Goal: Transaction & Acquisition: Purchase product/service

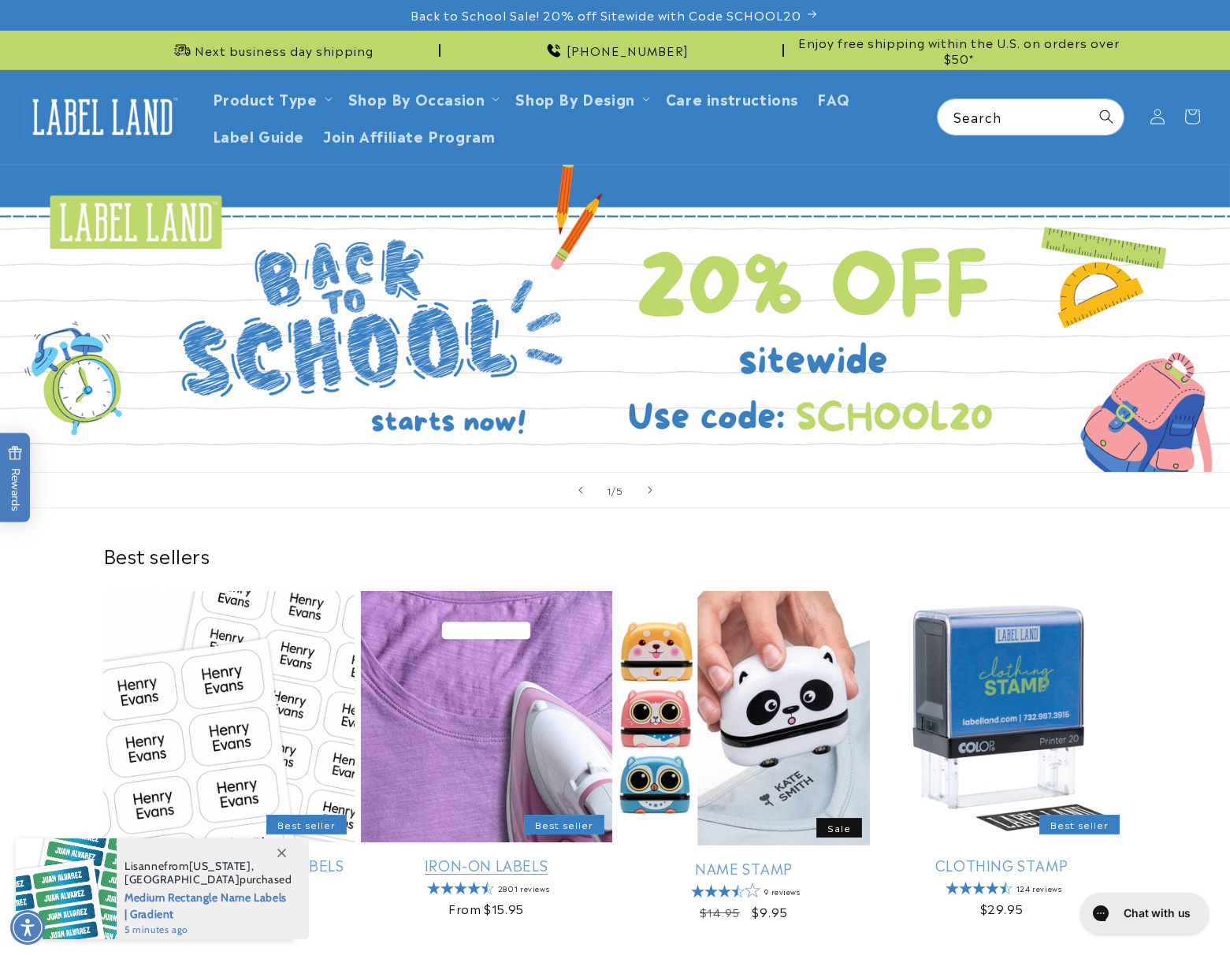
click at [457, 869] on link "Iron-On Labels" at bounding box center [486, 865] width 251 height 18
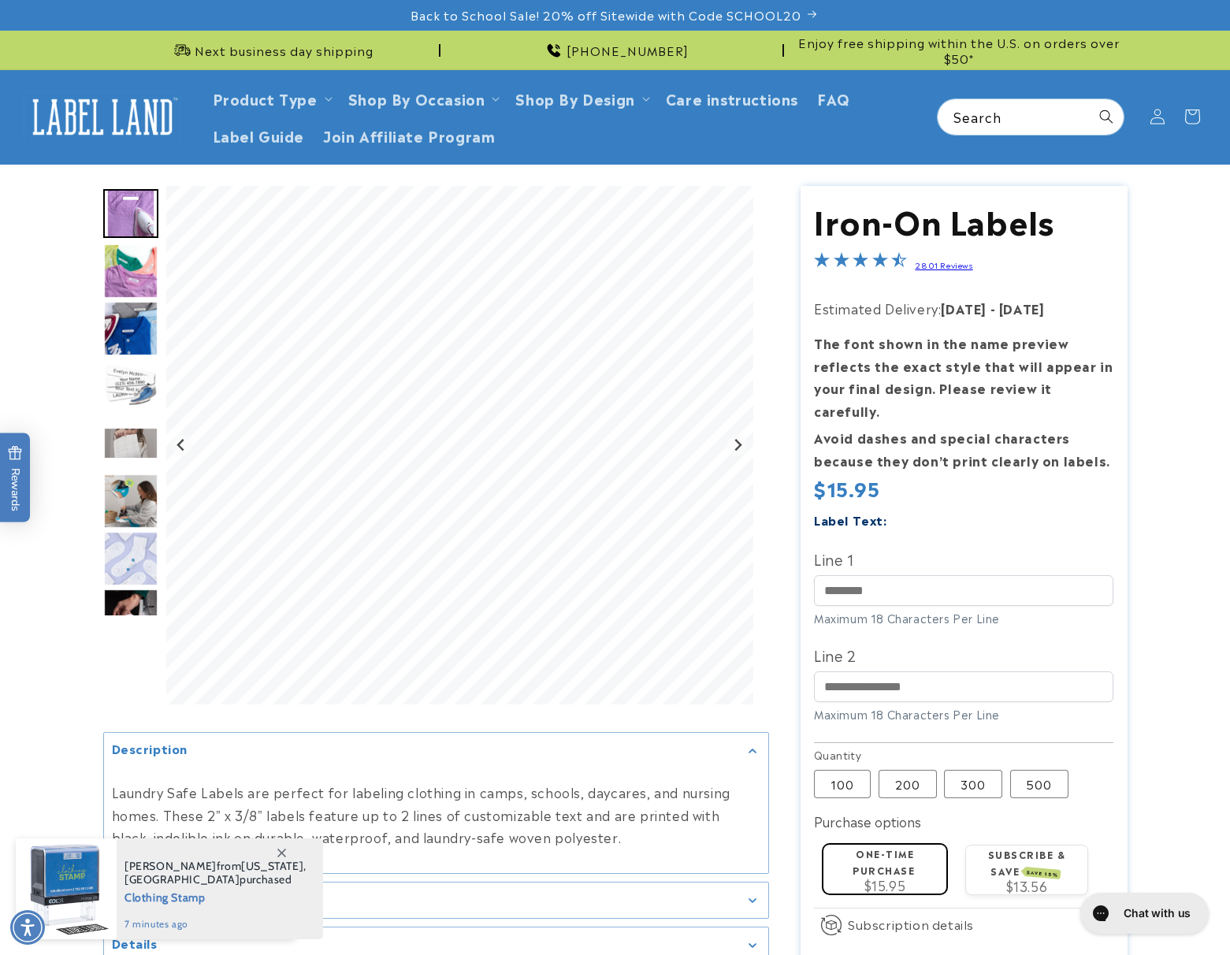
click at [132, 455] on img "Go to slide 5" at bounding box center [130, 443] width 55 height 32
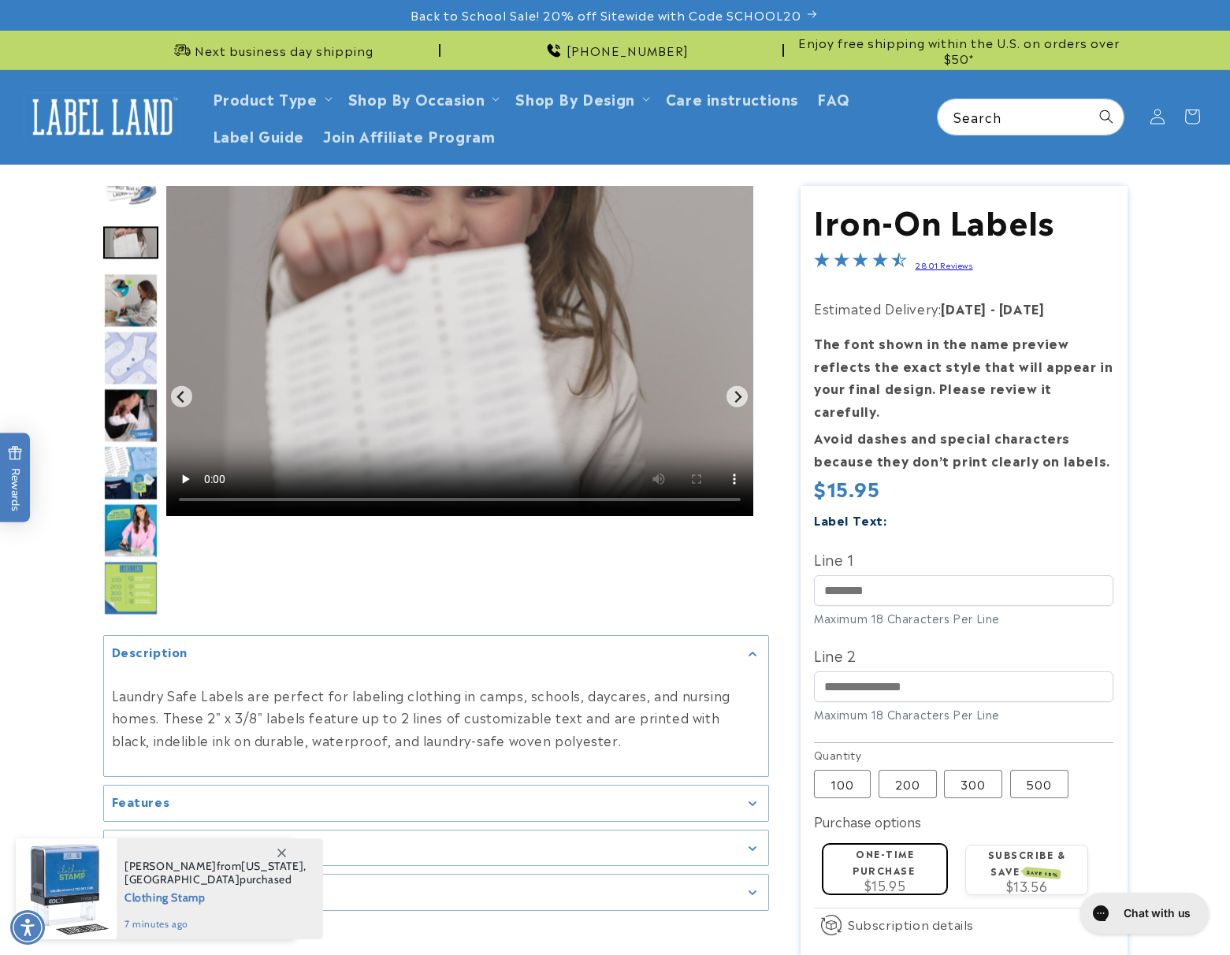
click at [129, 464] on img "Go to slide 9" at bounding box center [130, 472] width 55 height 55
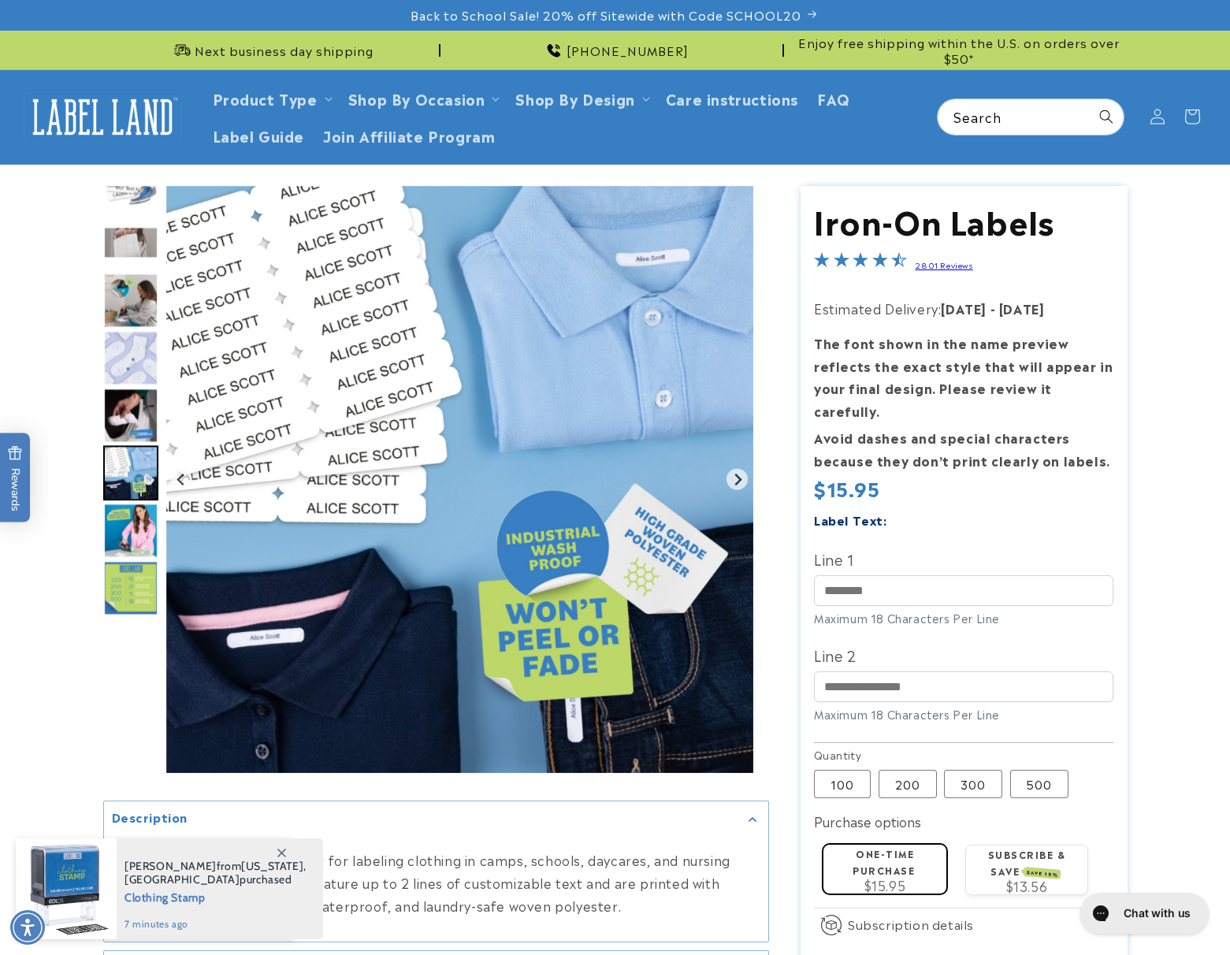
click at [126, 422] on img "Go to slide 8" at bounding box center [130, 415] width 55 height 55
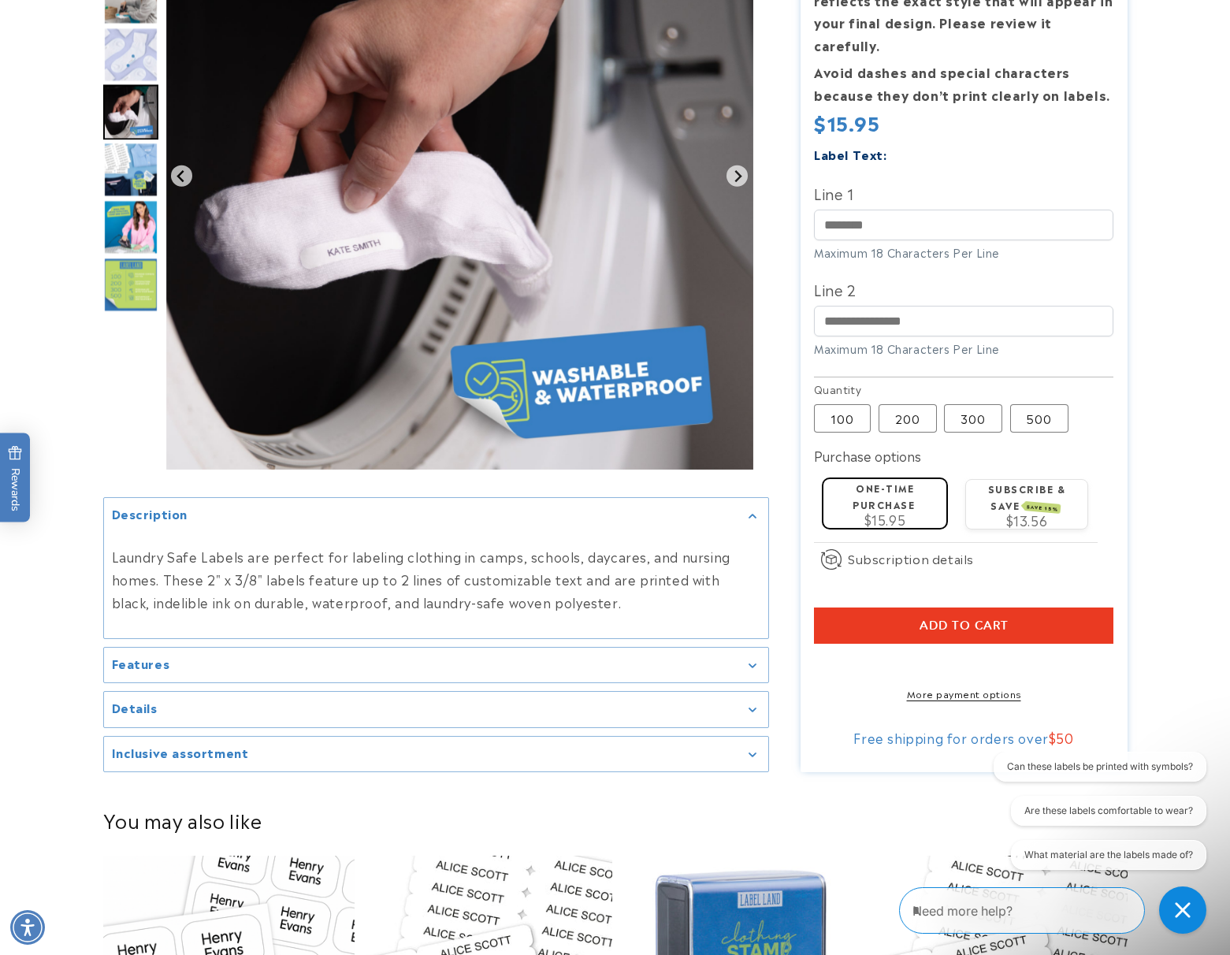
scroll to position [374, 0]
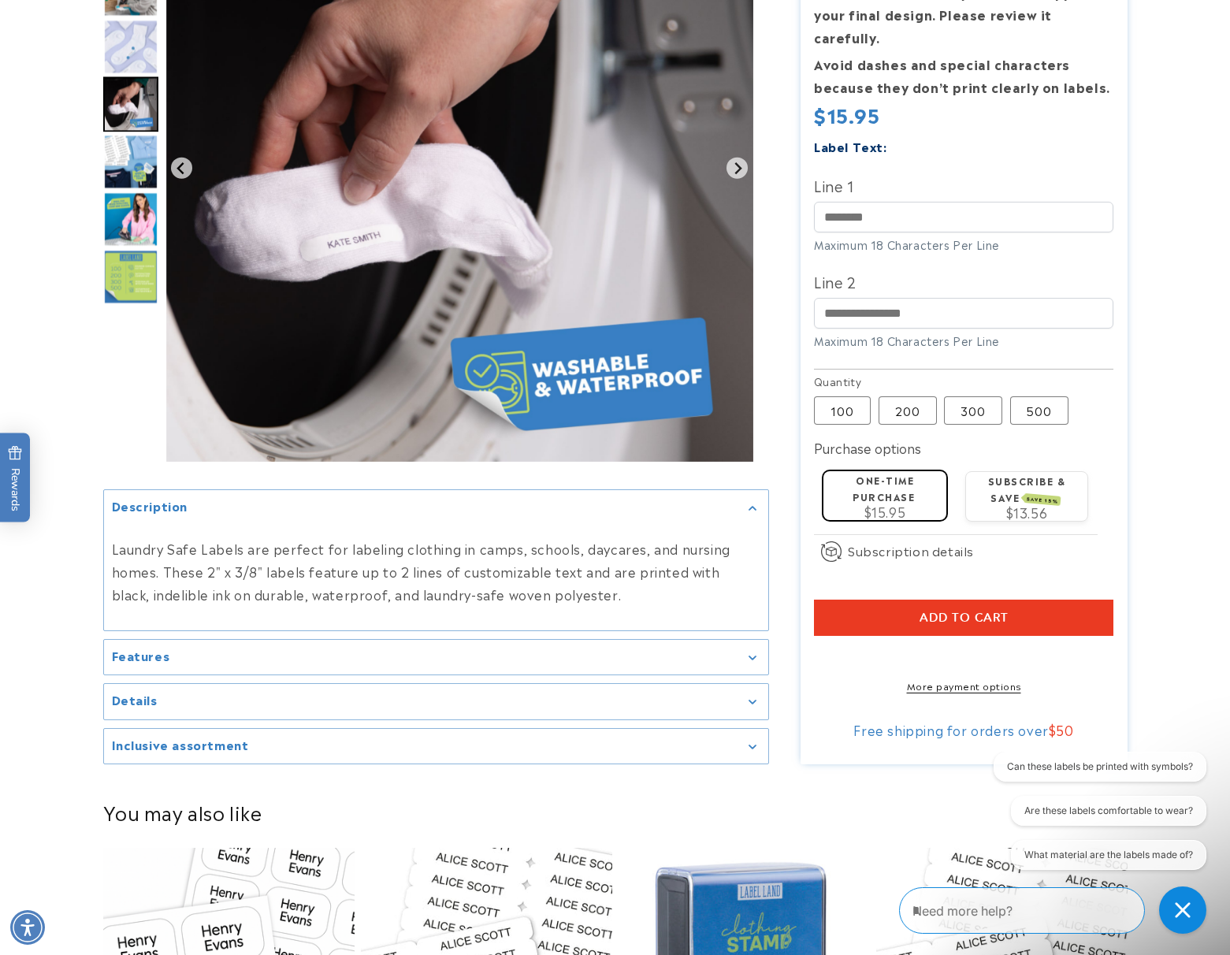
click at [568, 660] on summary "Features" at bounding box center [436, 656] width 664 height 35
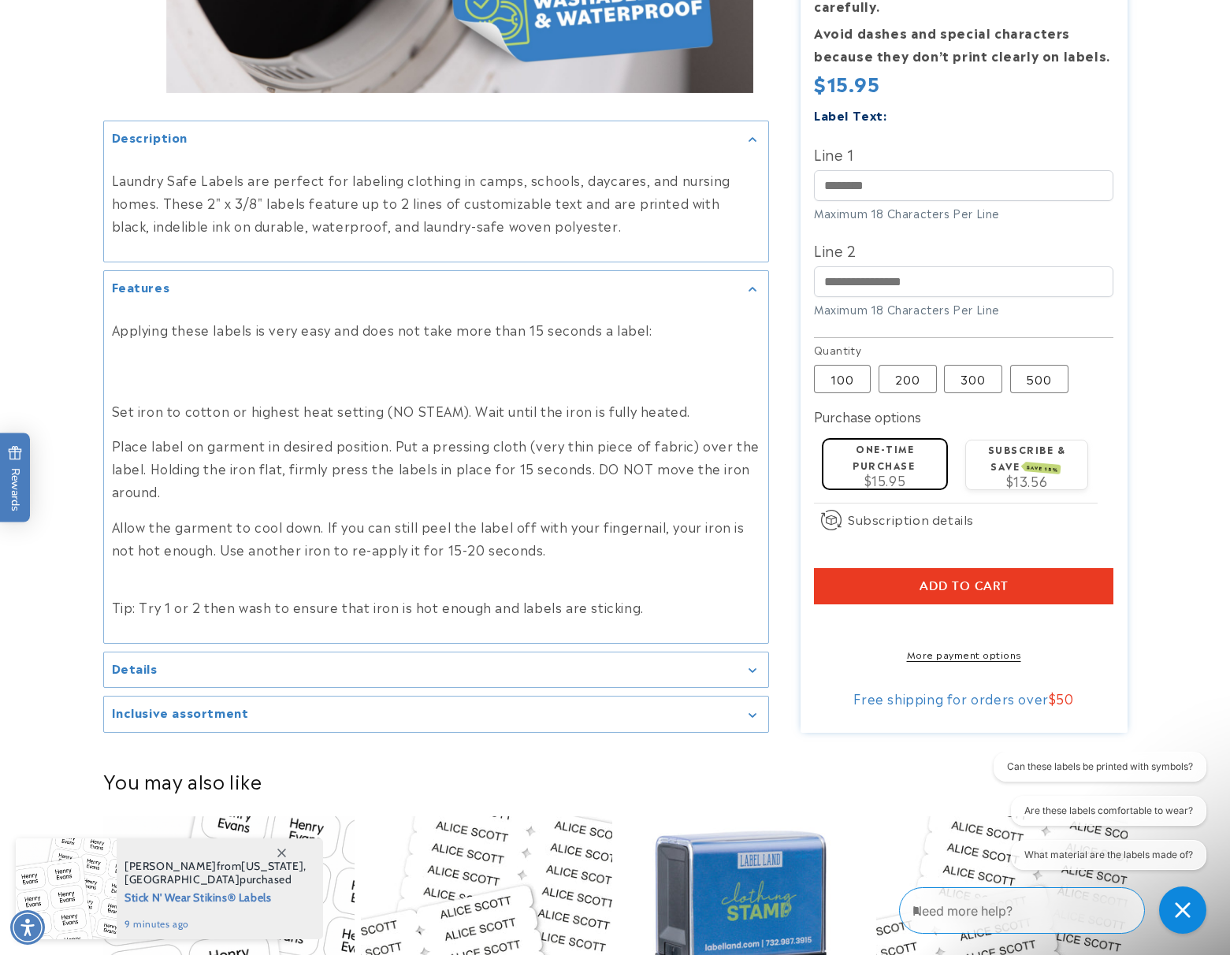
scroll to position [699, 0]
